Goal: Book appointment/travel/reservation

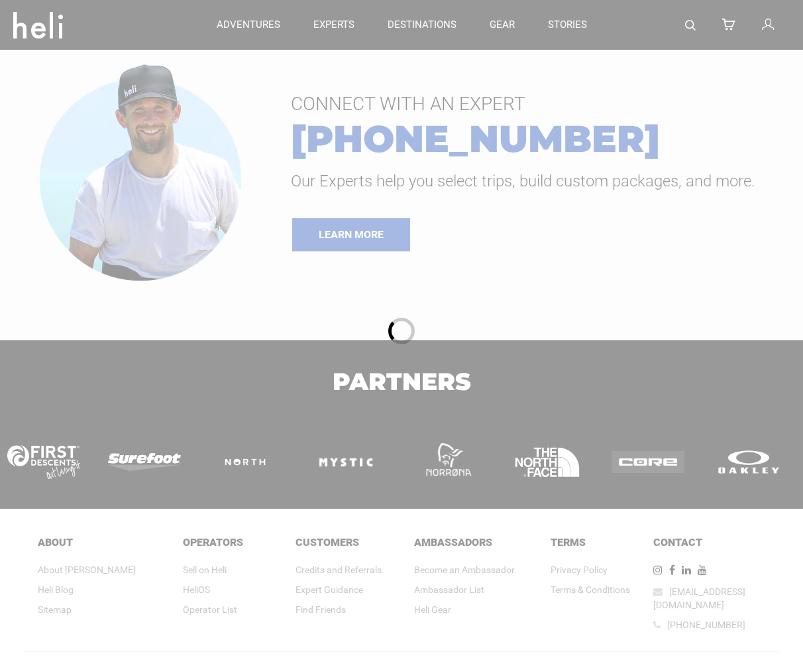
type input "Ski & Ride"
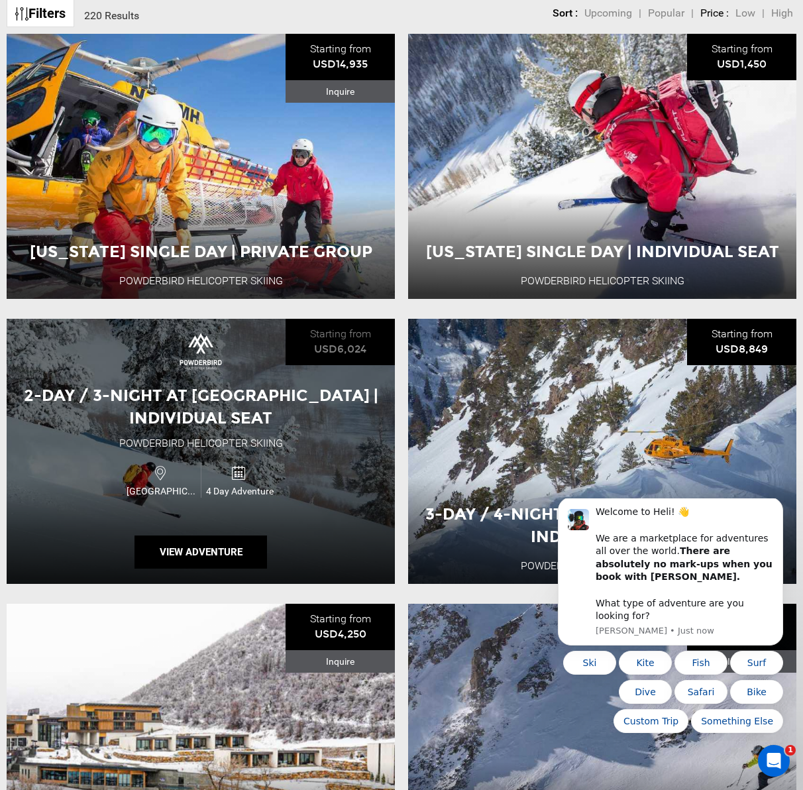
scroll to position [195, 0]
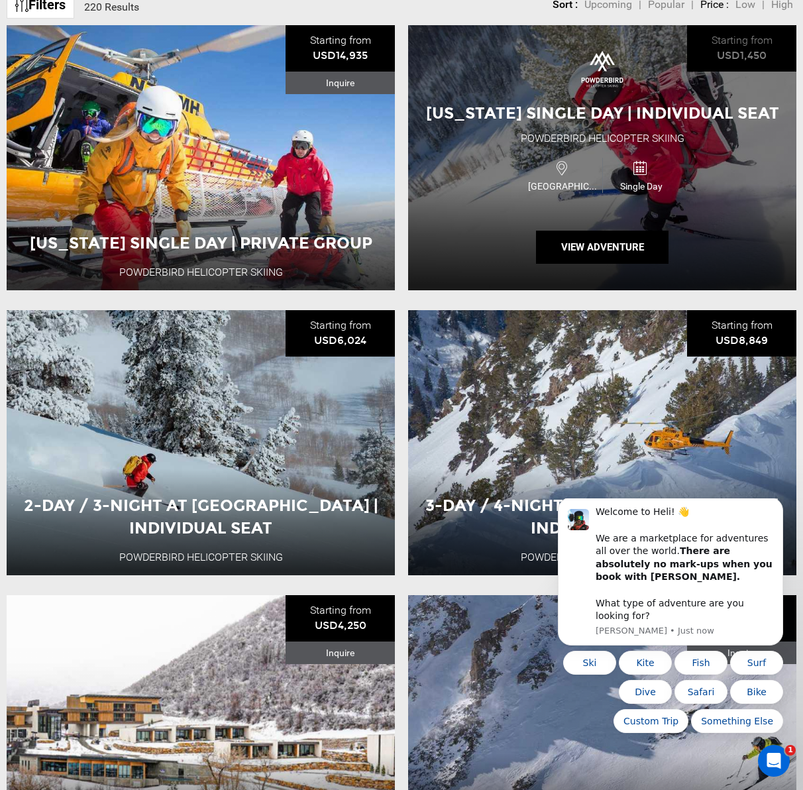
click at [519, 228] on div "[US_STATE] Single Day | Individual Seat Powderbird Helicopter Skiing [GEOGRAPHI…" at bounding box center [602, 157] width 388 height 265
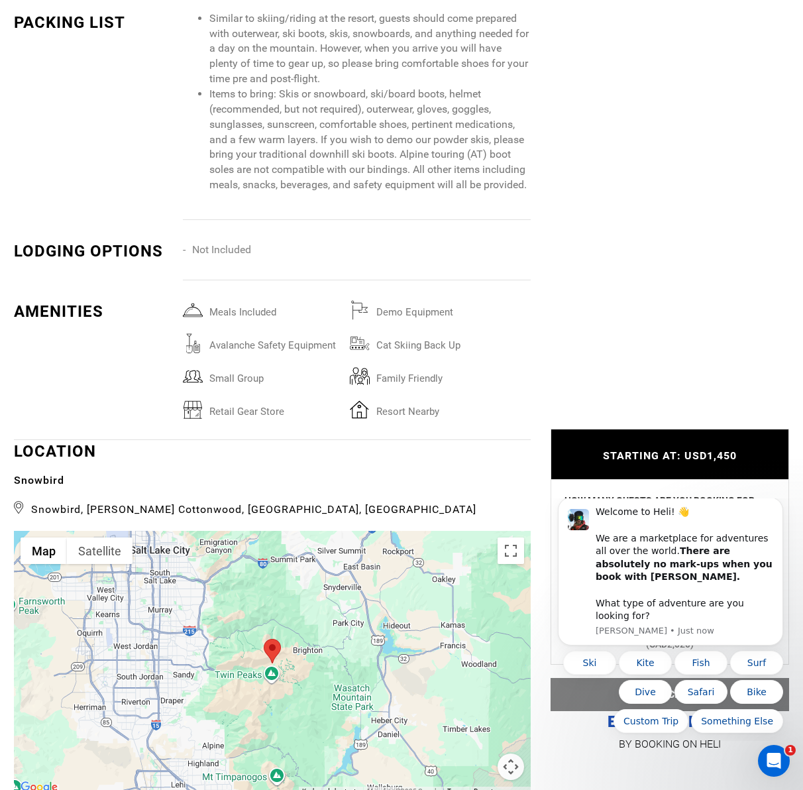
scroll to position [2525, 0]
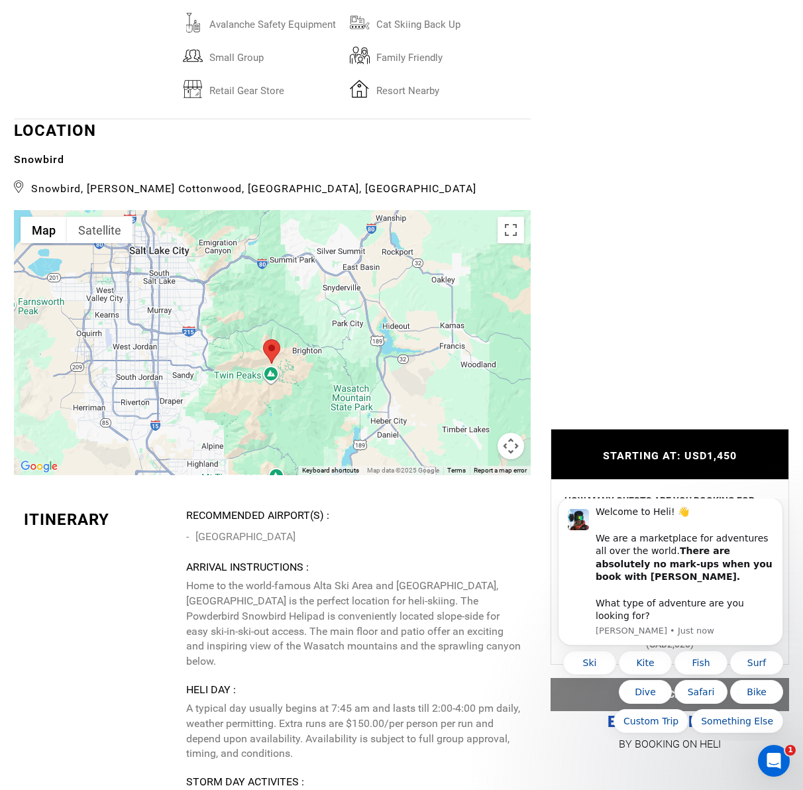
drag, startPoint x: 278, startPoint y: 338, endPoint x: 277, endPoint y: 361, distance: 23.2
click at [277, 361] on img at bounding box center [271, 351] width 17 height 25
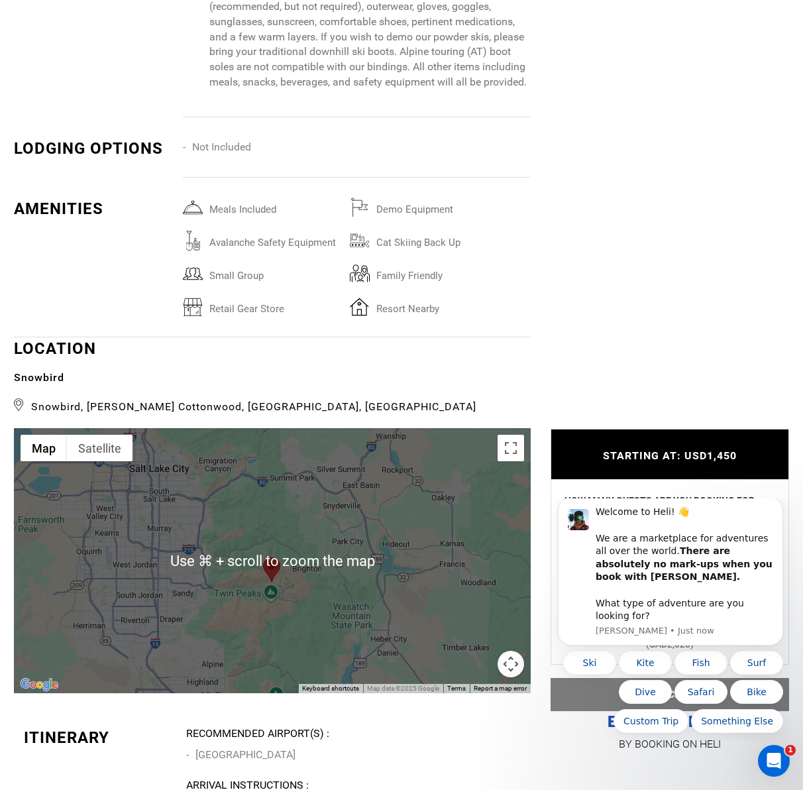
scroll to position [2313, 0]
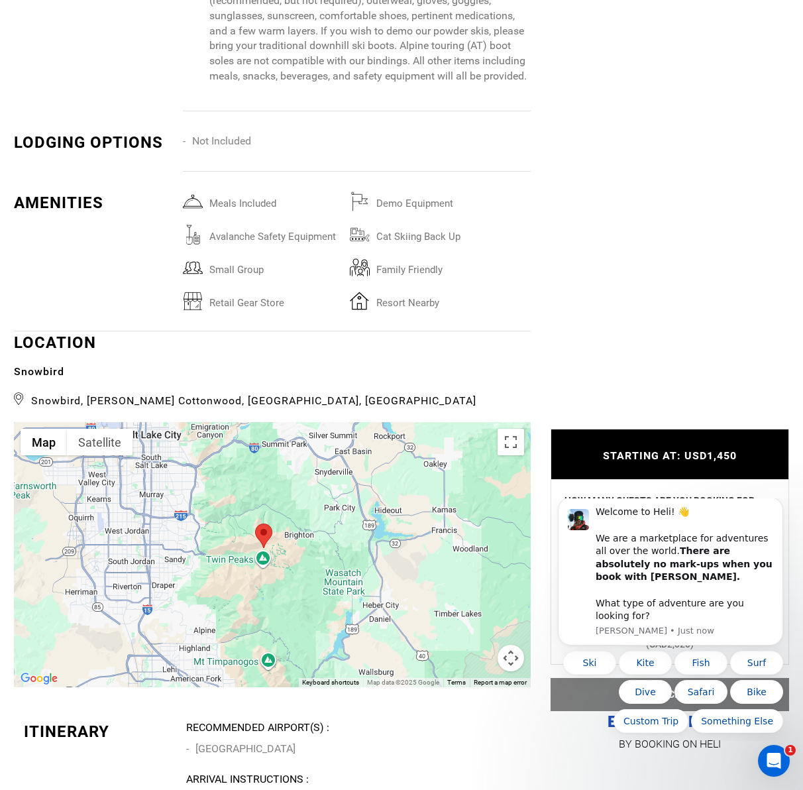
drag, startPoint x: 295, startPoint y: 550, endPoint x: 287, endPoint y: 521, distance: 29.6
click at [287, 521] on div at bounding box center [272, 554] width 517 height 265
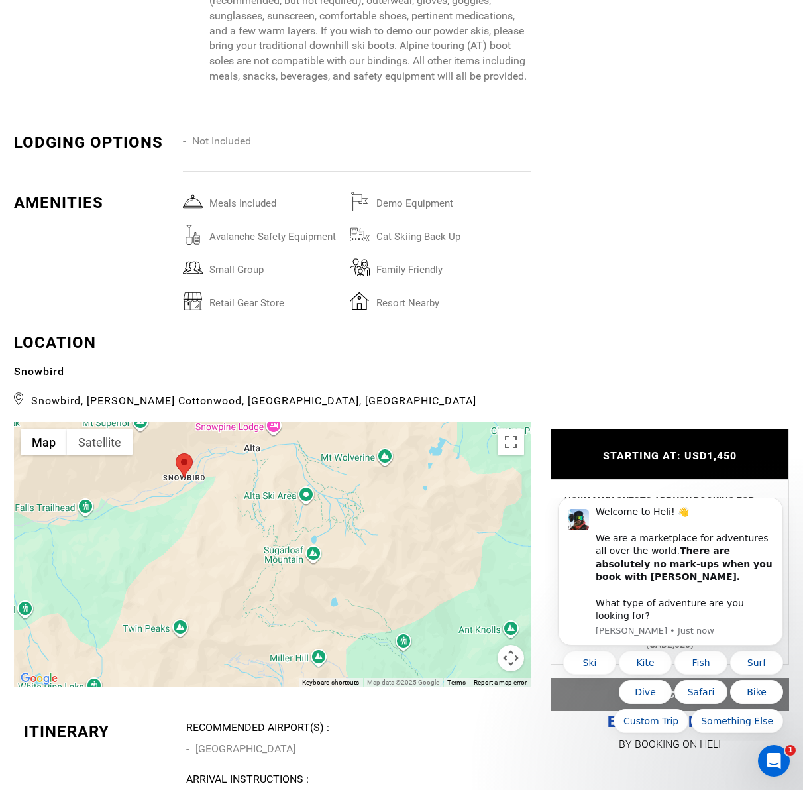
drag, startPoint x: 202, startPoint y: 565, endPoint x: 235, endPoint y: 557, distance: 34.7
click at [235, 557] on div at bounding box center [272, 554] width 517 height 265
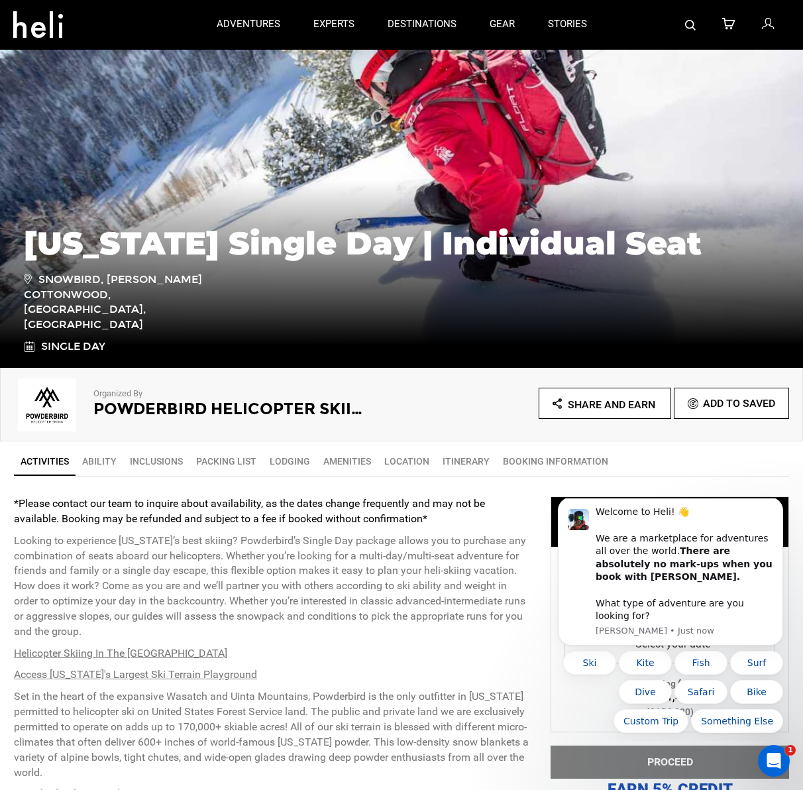
scroll to position [0, 0]
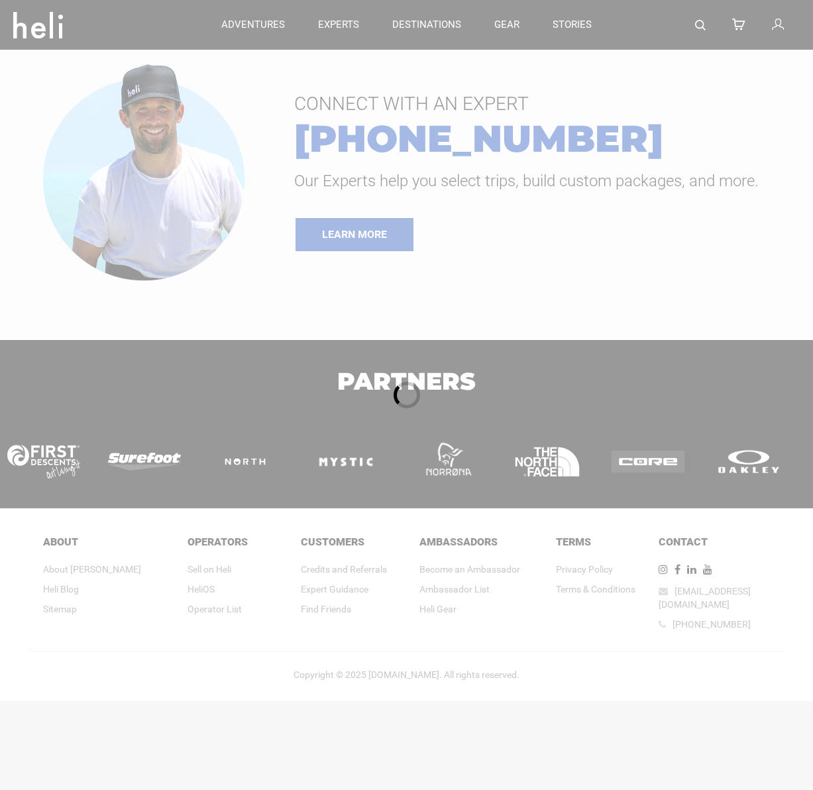
type input "Ski & Ride"
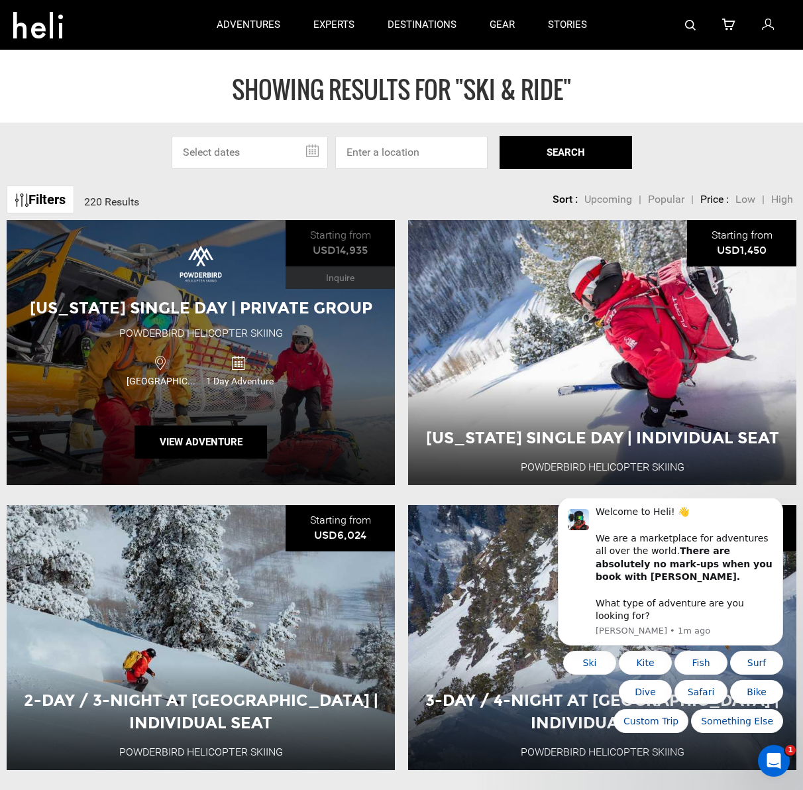
scroll to position [3, 0]
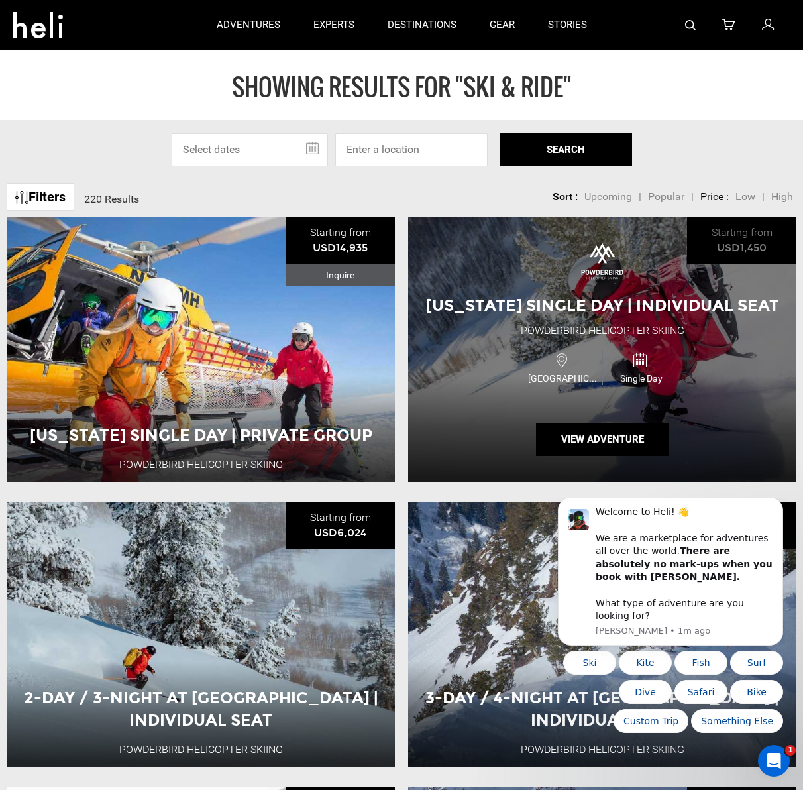
click at [492, 357] on div "USA Single Day" at bounding box center [602, 367] width 233 height 44
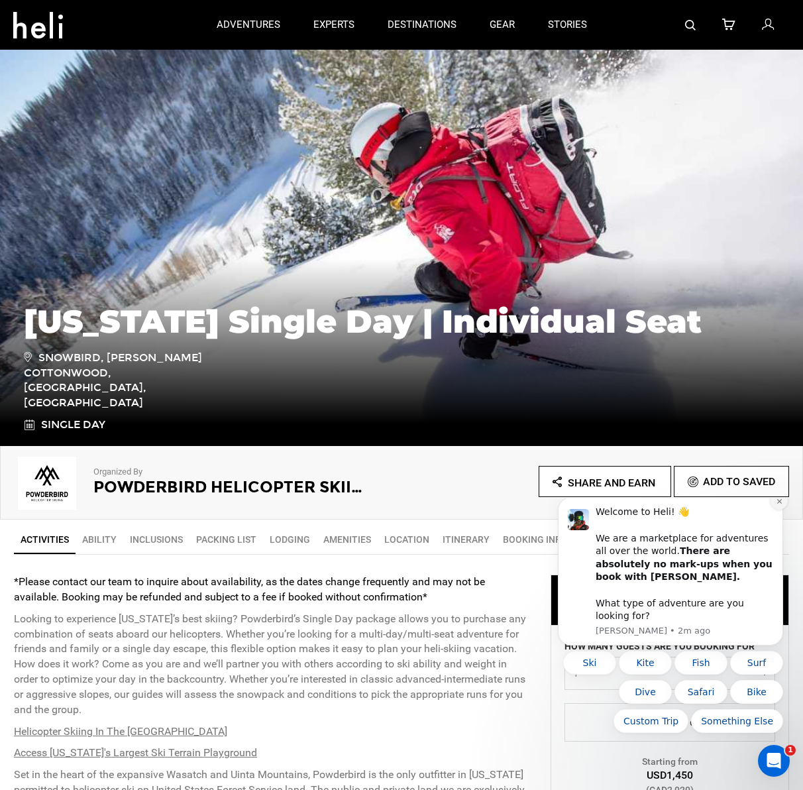
click at [779, 505] on icon "Dismiss notification" at bounding box center [779, 501] width 7 height 7
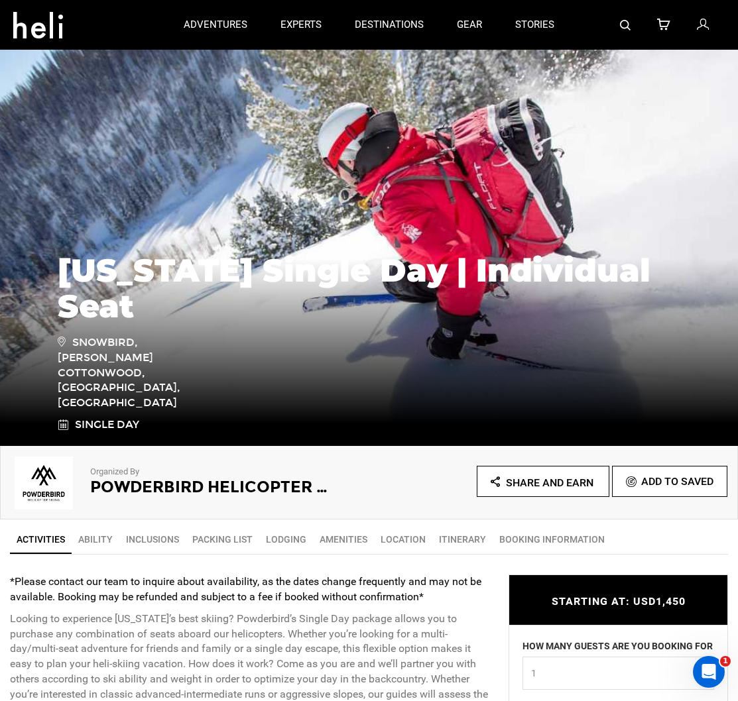
click at [40, 11] on icon at bounding box center [38, 21] width 50 height 21
